Goal: Transaction & Acquisition: Purchase product/service

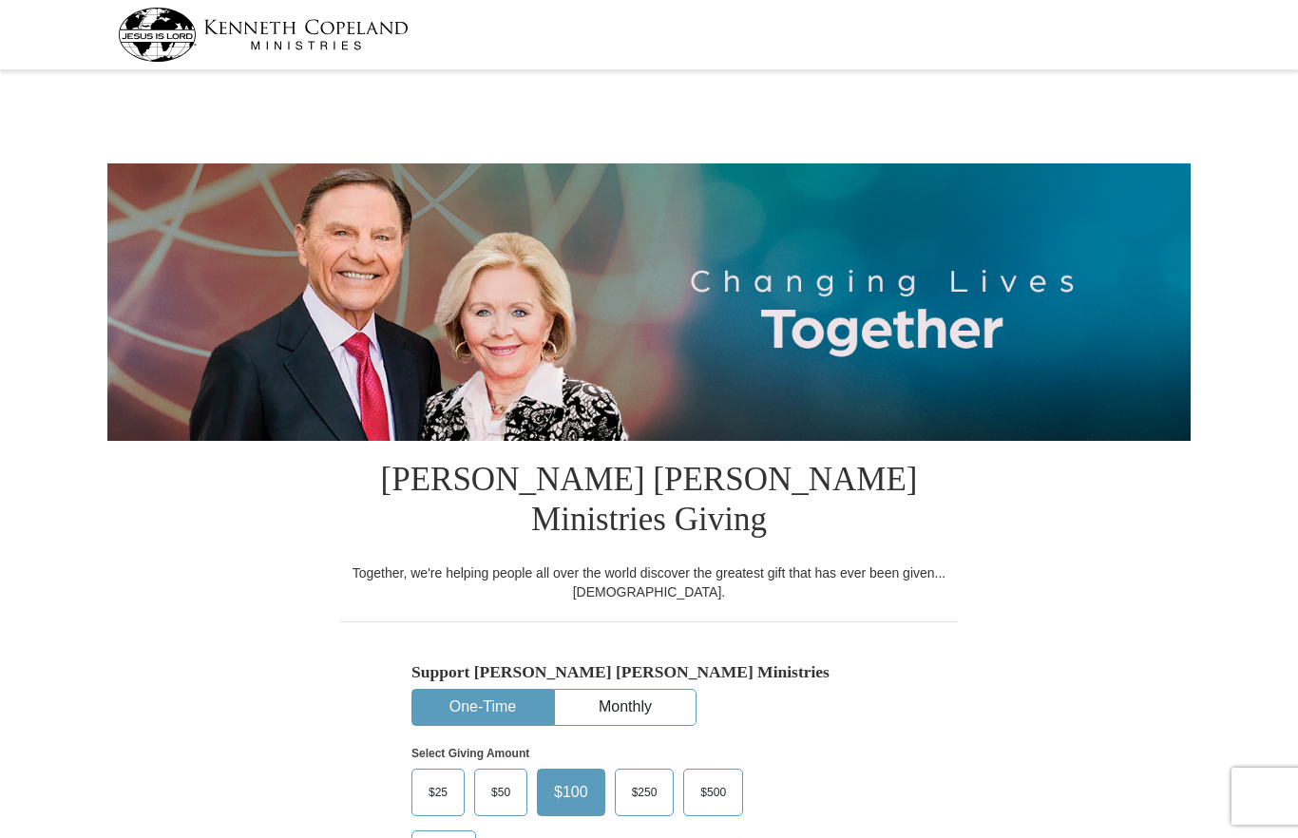
select select "MO"
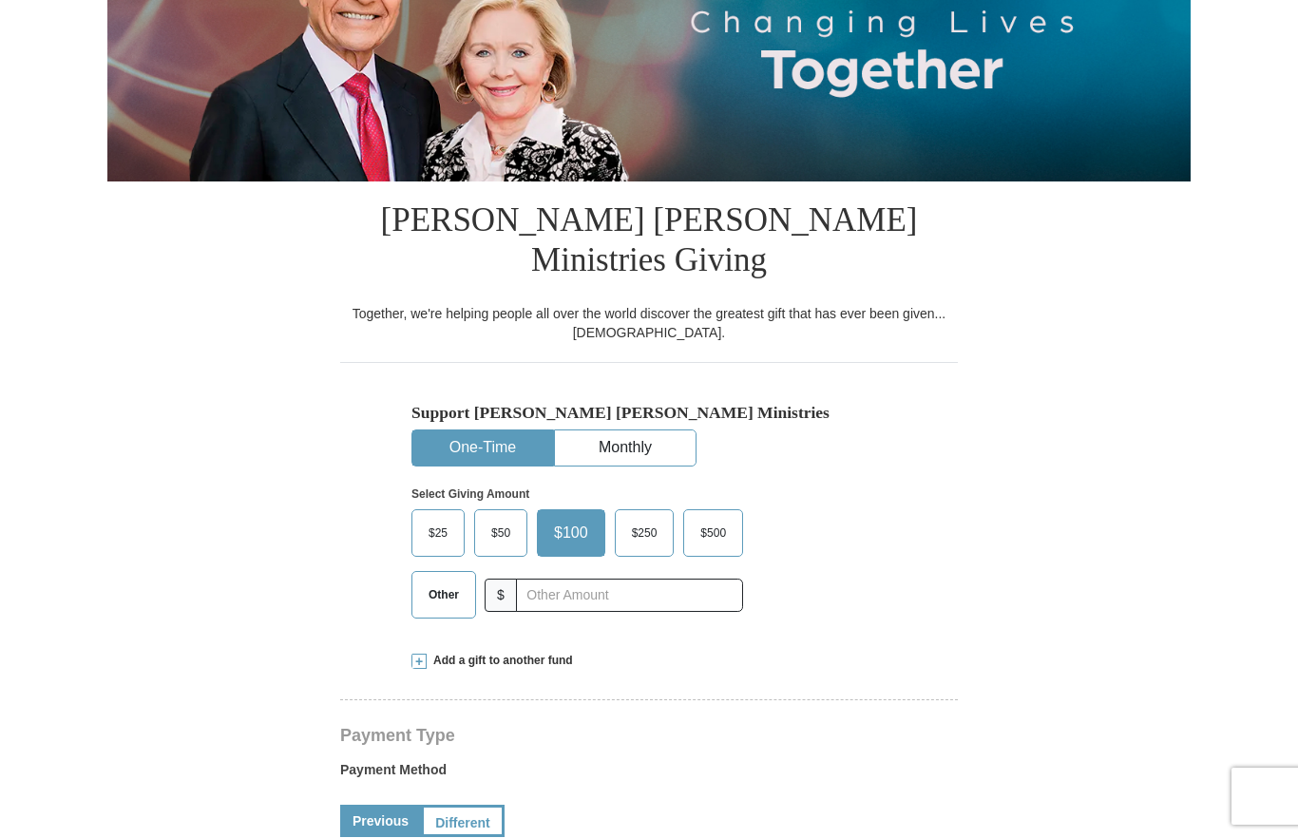
scroll to position [261, 0]
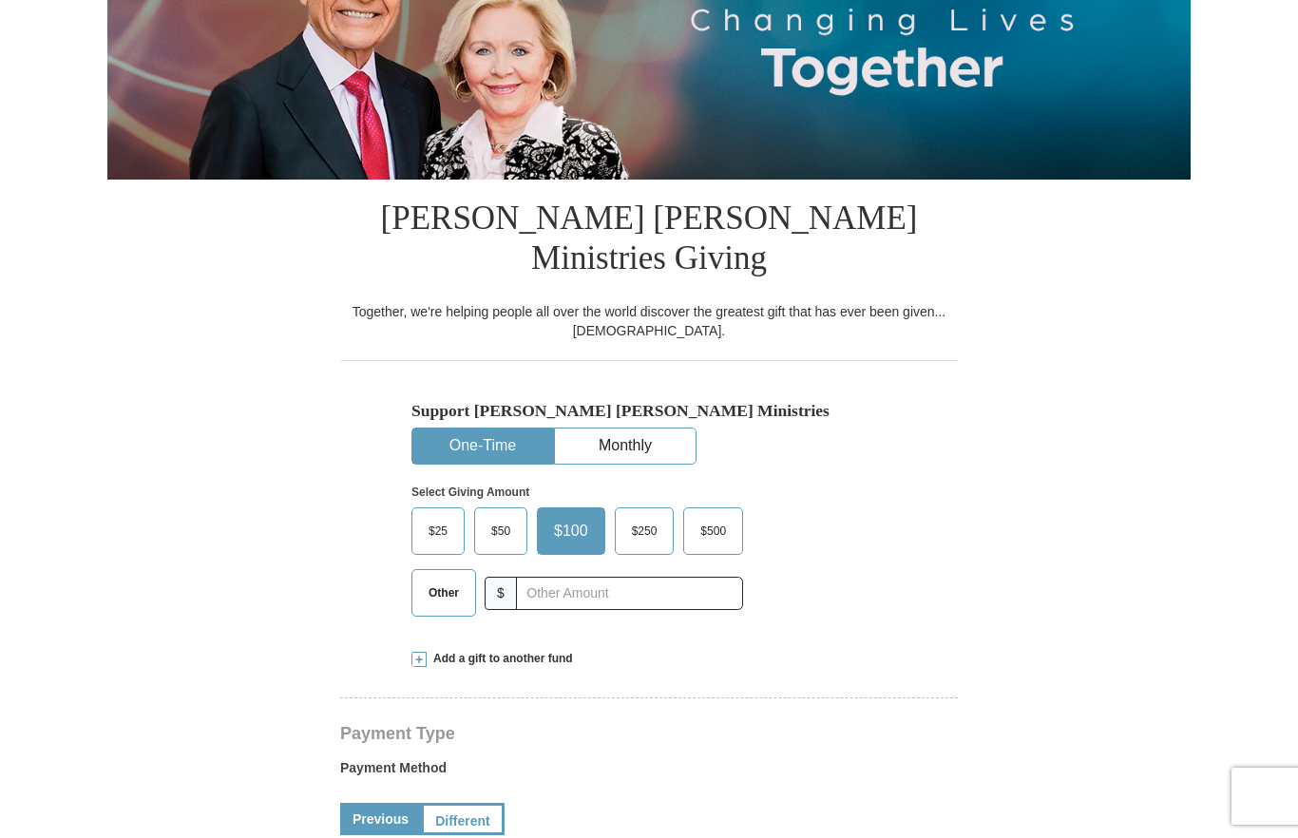
click at [416, 508] on label "$25" at bounding box center [437, 531] width 51 height 46
click at [0, 0] on input "$25" at bounding box center [0, 0] width 0 height 0
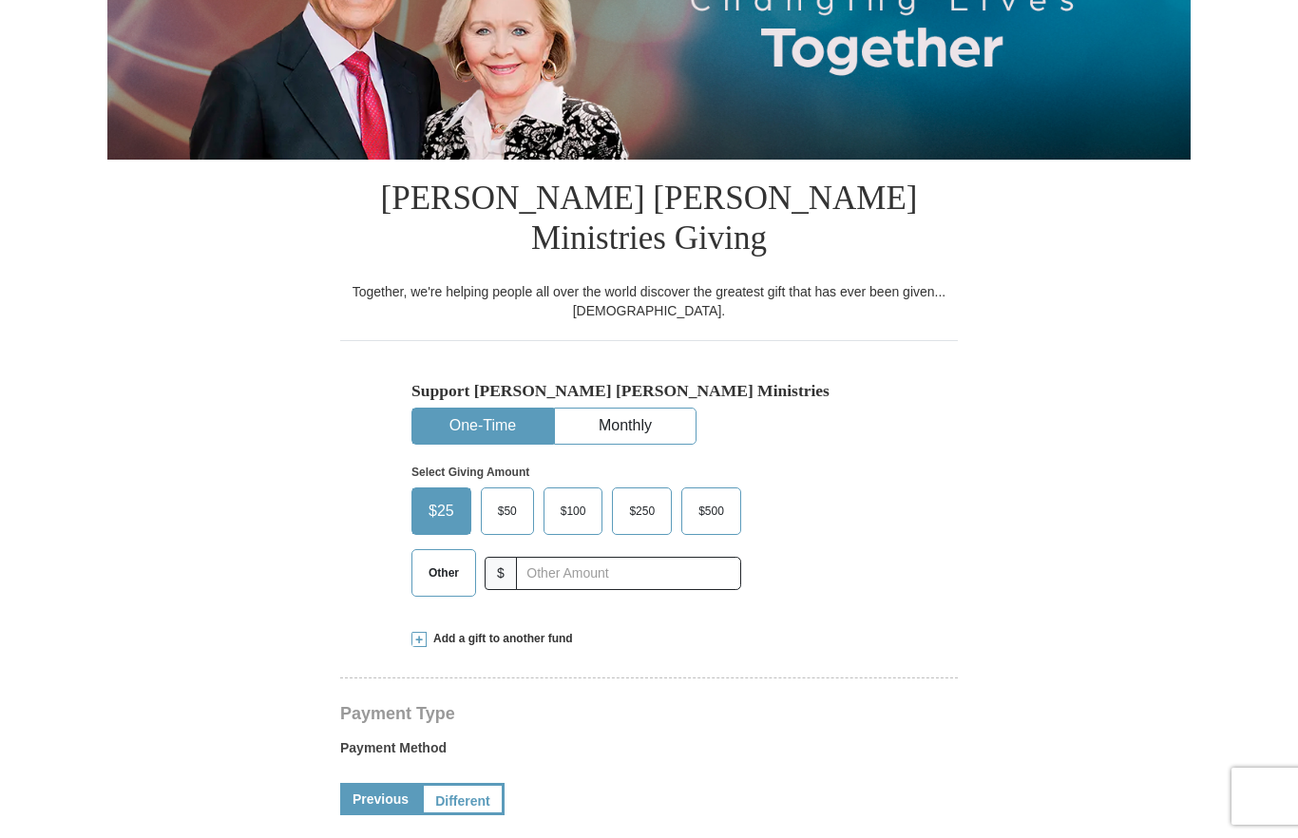
scroll to position [291, 0]
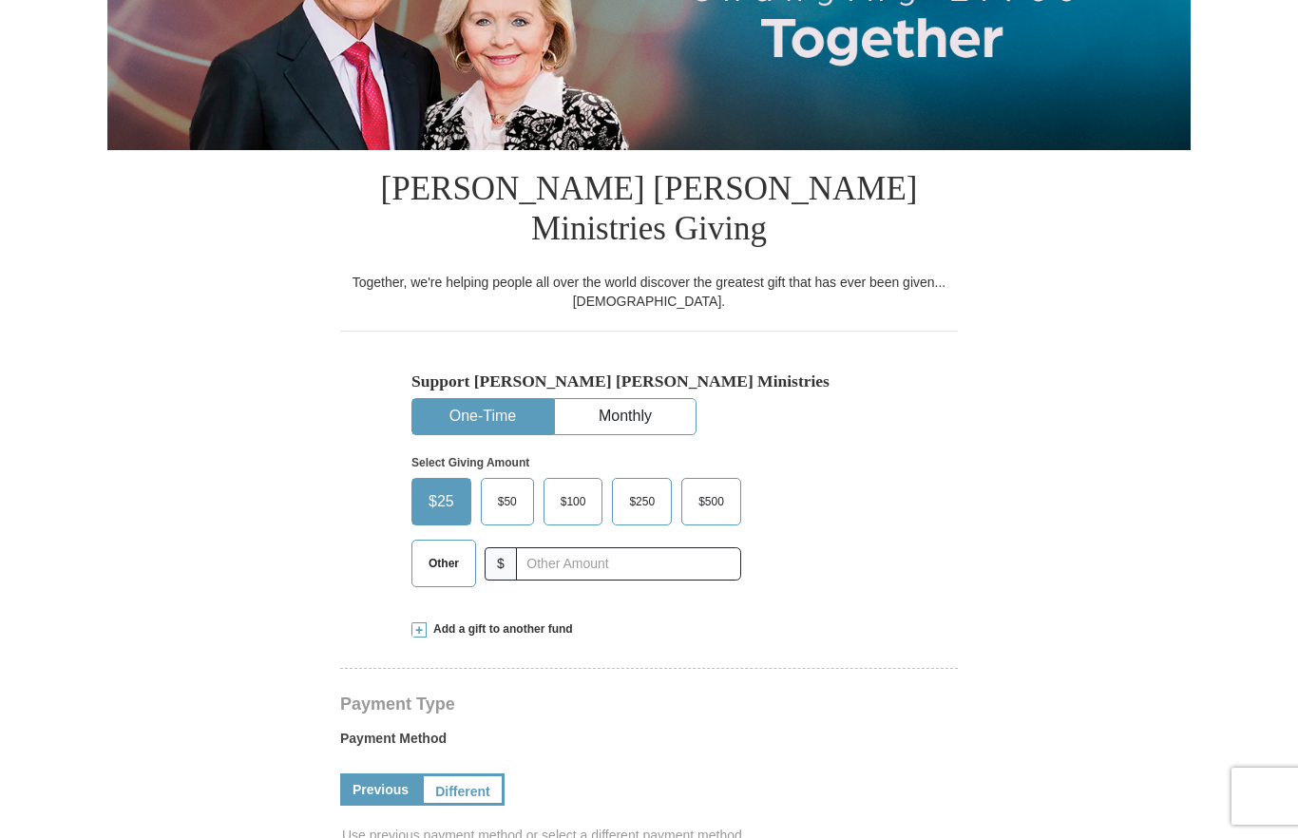
click at [418, 622] on span at bounding box center [418, 629] width 15 height 15
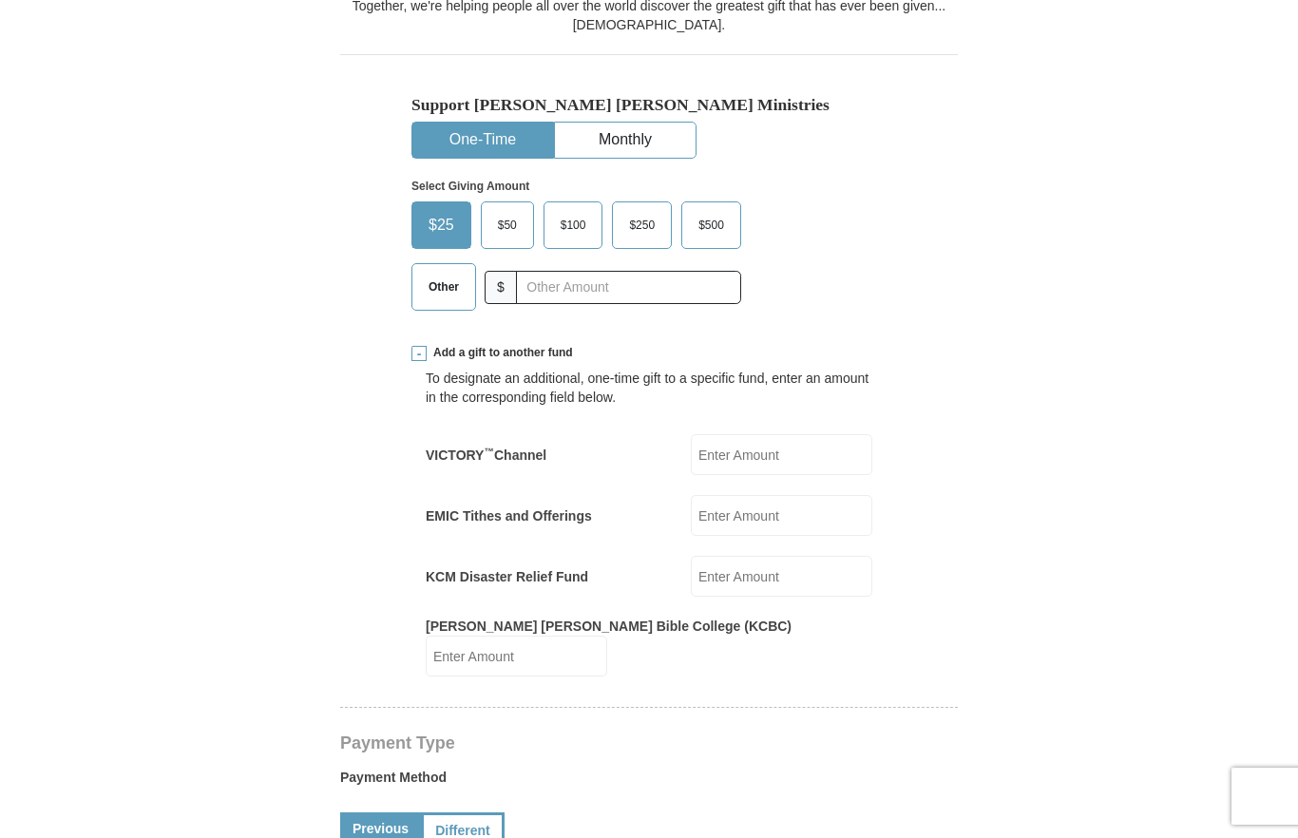
scroll to position [568, 0]
click at [810, 494] on input "EMIC Tithes and Offerings" at bounding box center [781, 514] width 181 height 41
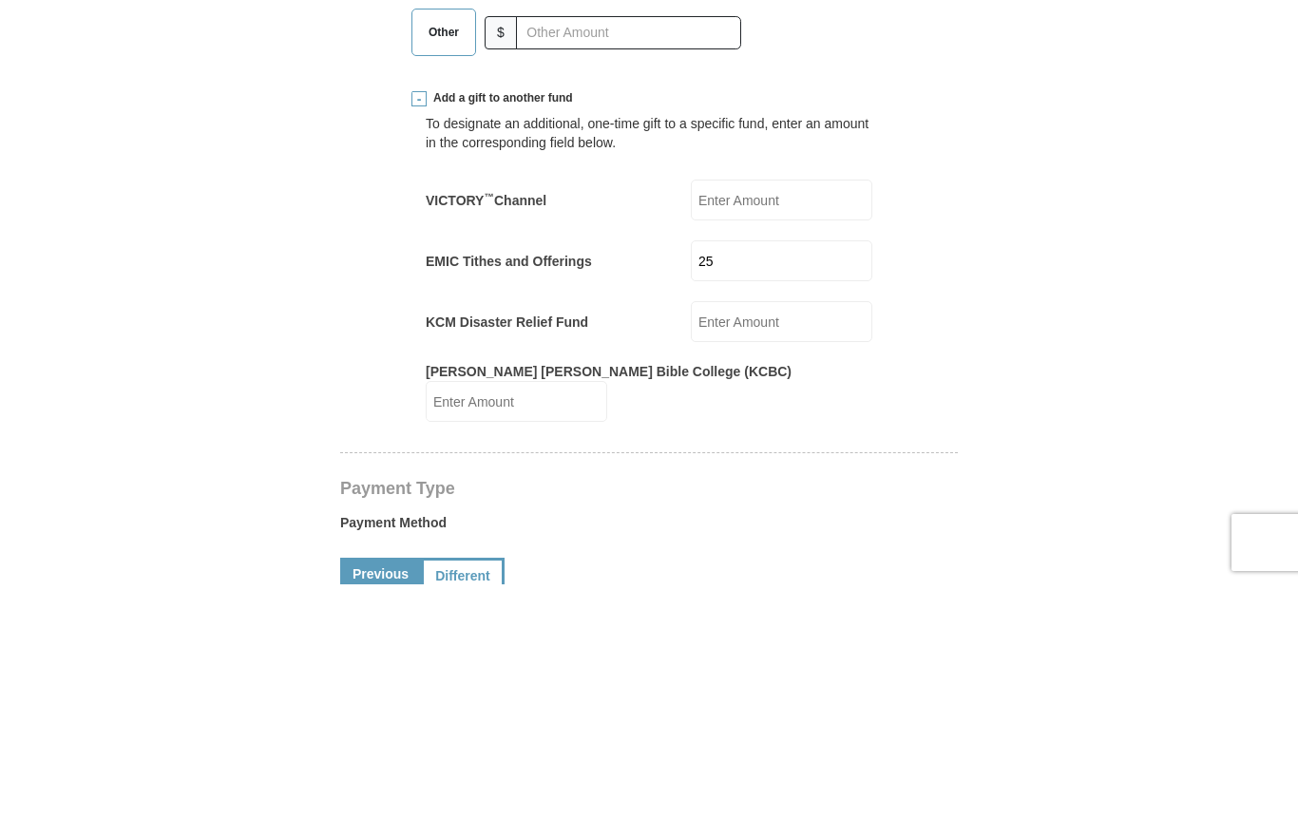
type input "25"
click at [1103, 252] on form "Kenneth Copeland Ministries Giving Together, we're helping people all over the …" at bounding box center [648, 730] width 1083 height 2445
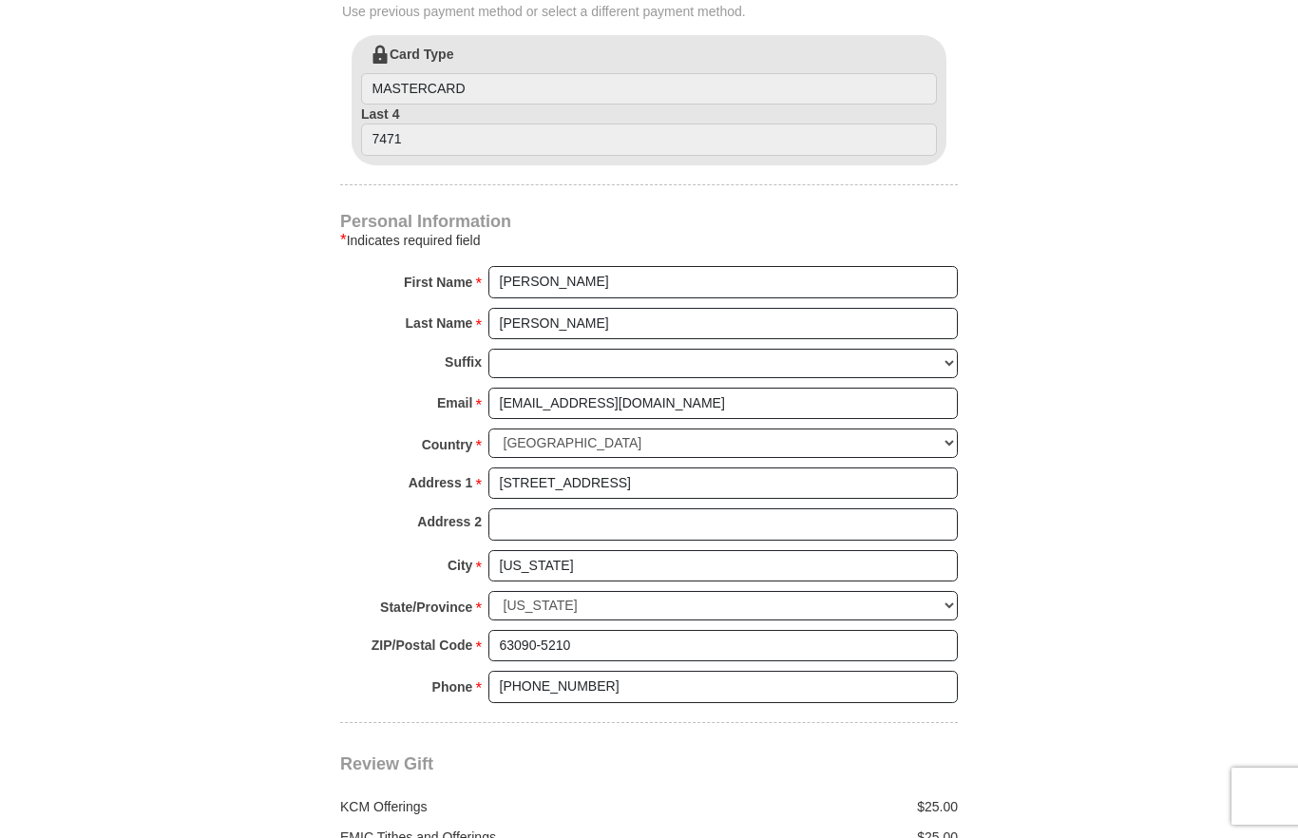
scroll to position [1479, 0]
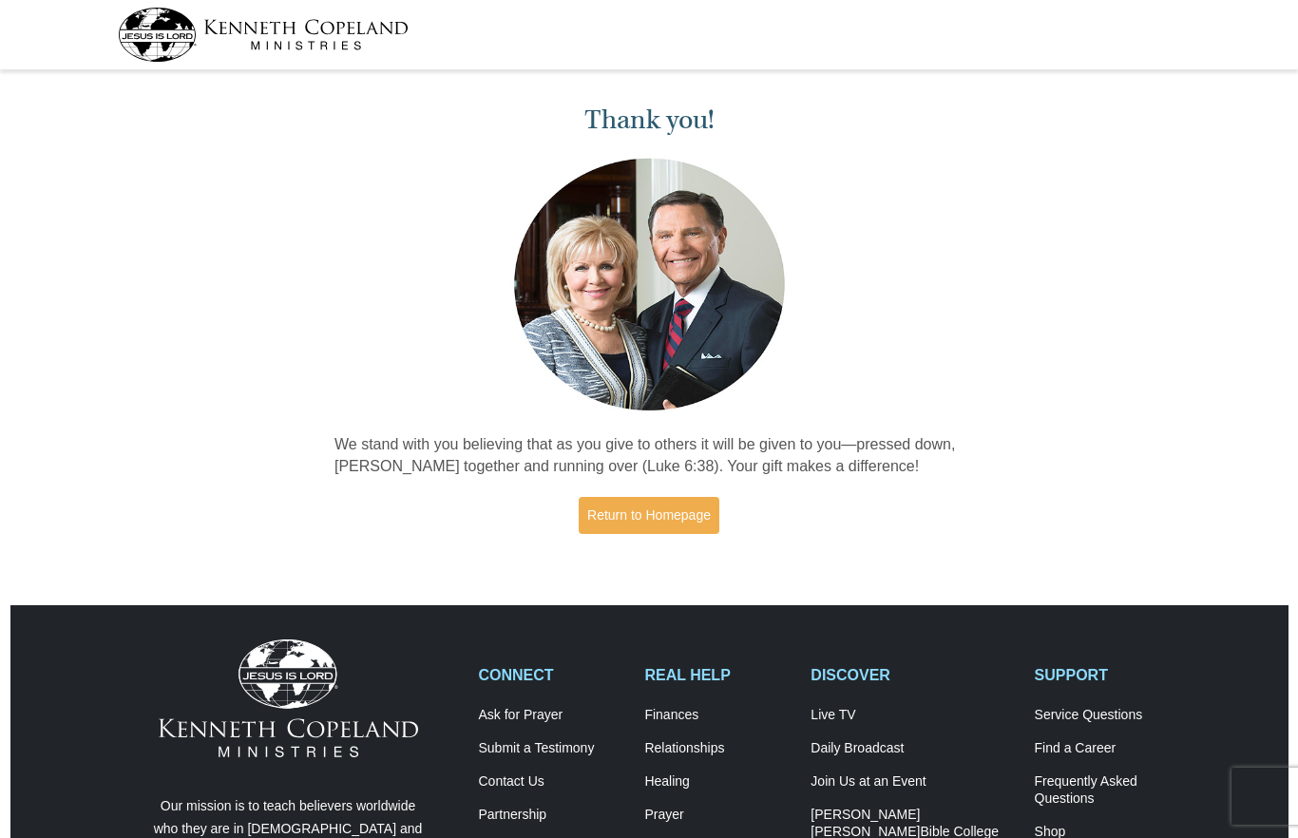
click at [663, 526] on link "Return to Homepage" at bounding box center [649, 515] width 141 height 37
